Goal: Task Accomplishment & Management: Use online tool/utility

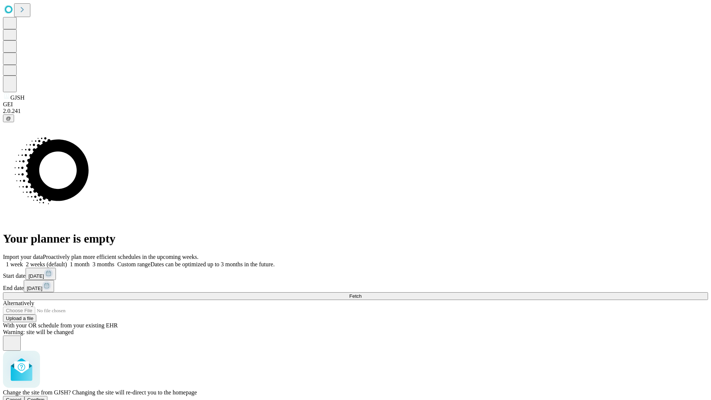
click at [45, 397] on span "Confirm" at bounding box center [35, 400] width 17 height 6
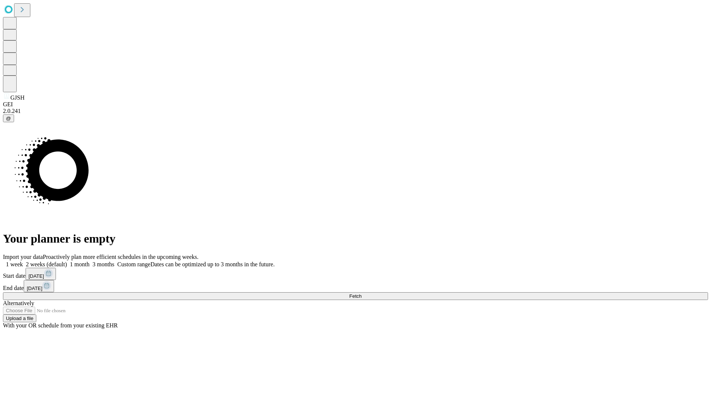
click at [23, 261] on label "1 week" at bounding box center [13, 264] width 20 height 6
click at [361, 293] on span "Fetch" at bounding box center [355, 296] width 12 height 6
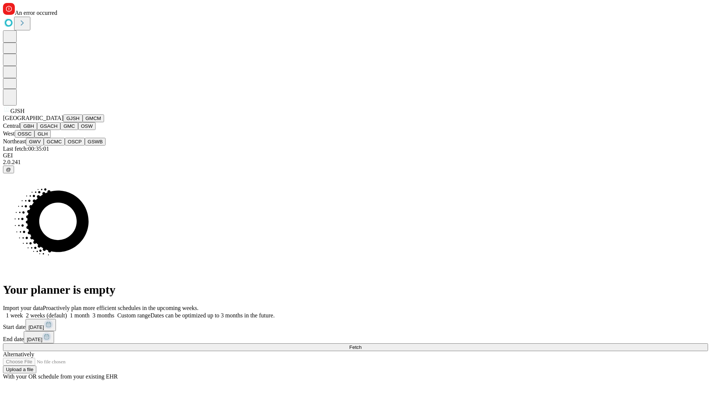
click at [83, 122] on button "GMCM" at bounding box center [93, 118] width 21 height 8
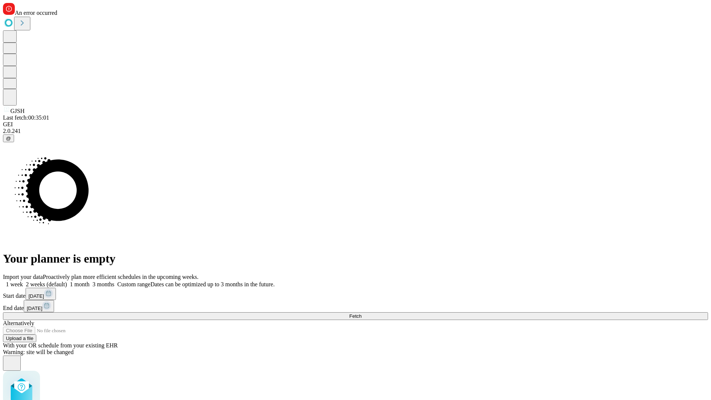
click at [23, 281] on label "1 week" at bounding box center [13, 284] width 20 height 6
click at [361, 313] on span "Fetch" at bounding box center [355, 316] width 12 height 6
click at [23, 281] on label "1 week" at bounding box center [13, 284] width 20 height 6
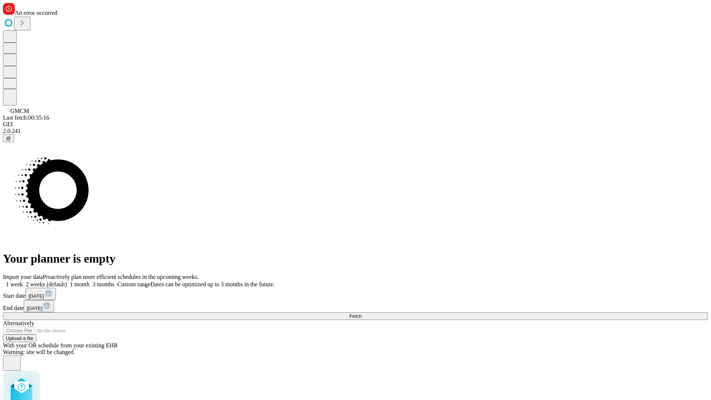
click at [361, 313] on span "Fetch" at bounding box center [355, 316] width 12 height 6
click at [23, 281] on label "1 week" at bounding box center [13, 284] width 20 height 6
click at [361, 313] on span "Fetch" at bounding box center [355, 316] width 12 height 6
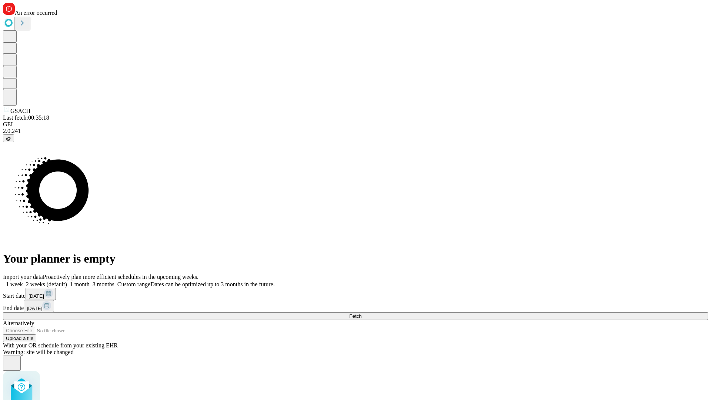
click at [23, 281] on label "1 week" at bounding box center [13, 284] width 20 height 6
click at [361, 313] on span "Fetch" at bounding box center [355, 316] width 12 height 6
click at [23, 281] on label "1 week" at bounding box center [13, 284] width 20 height 6
click at [361, 313] on span "Fetch" at bounding box center [355, 316] width 12 height 6
